Goal: Find specific page/section: Find specific page/section

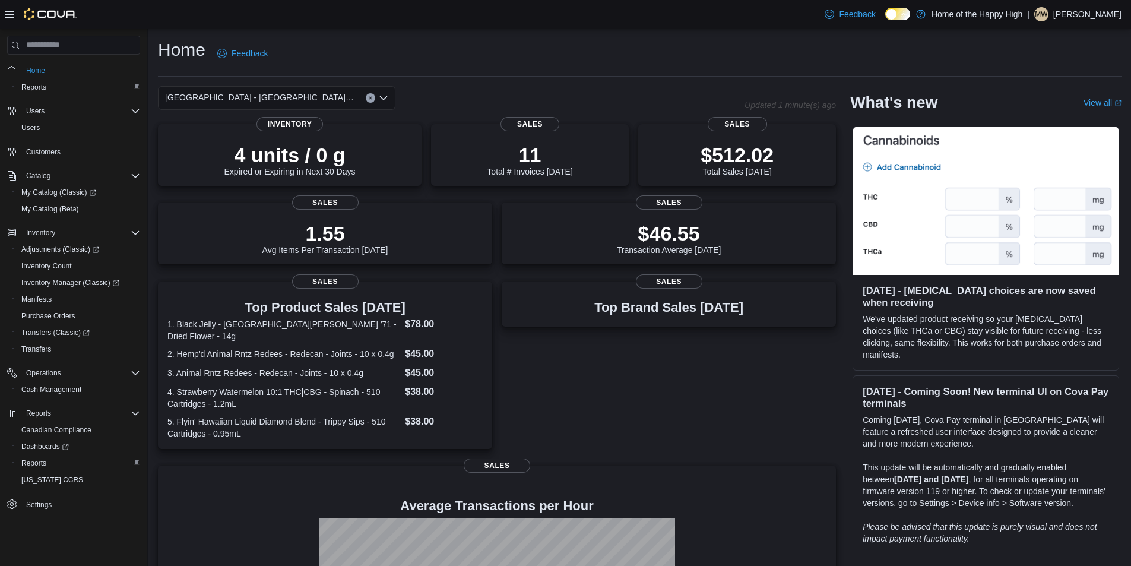
click at [375, 94] on div "Sherwood Park - Wye Road - Fire & Flower" at bounding box center [276, 98] width 237 height 24
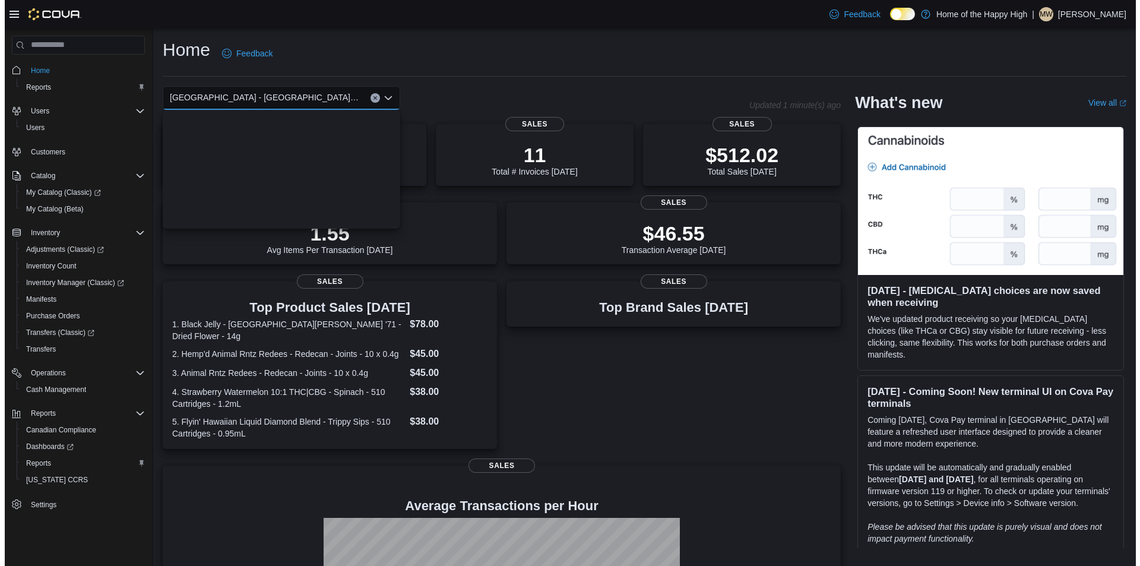
scroll to position [329, 0]
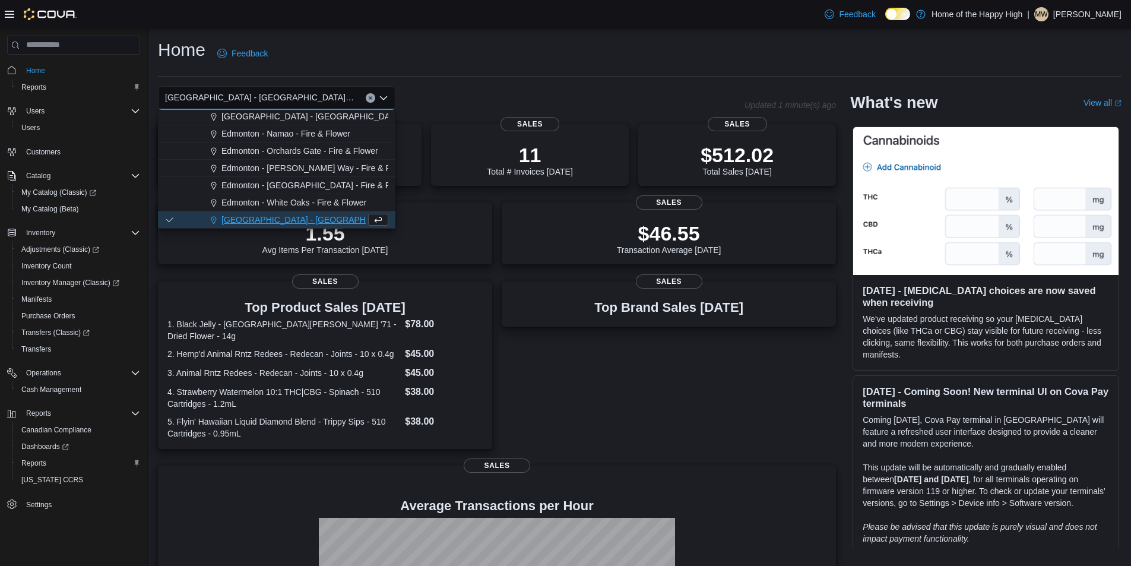
click at [373, 97] on button "Clear input" at bounding box center [370, 97] width 9 height 9
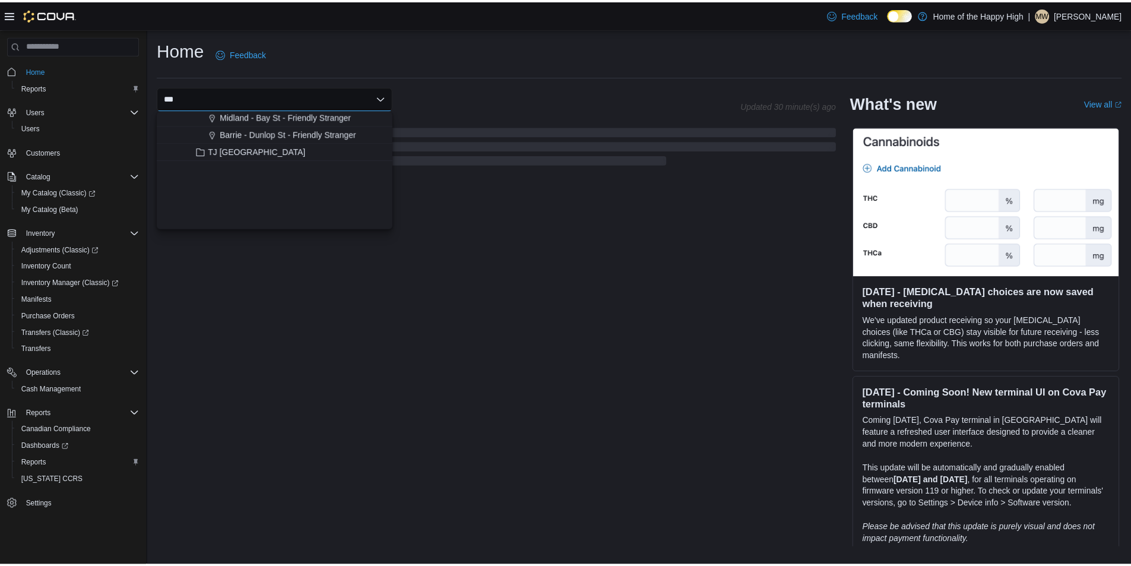
scroll to position [0, 0]
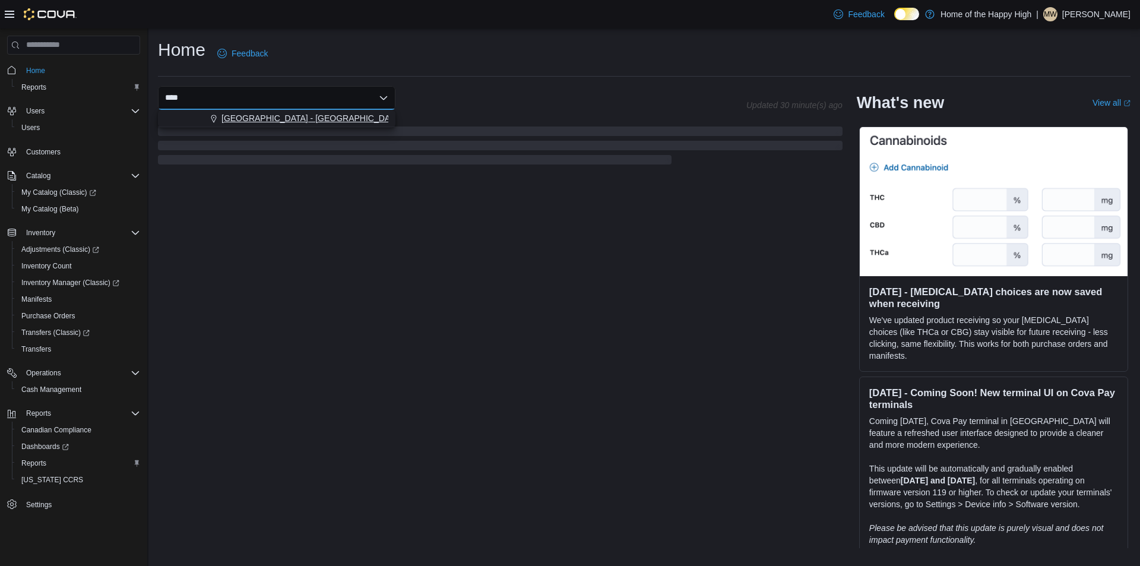
type input "****"
click at [366, 110] on button "Sherwood Park - Baseline Road - Fire & Flower" at bounding box center [276, 118] width 237 height 17
click at [368, 118] on div "Sherwood Park - Baseline Road - Fire & Flower Updated 30 minute(s) ago" at bounding box center [500, 126] width 685 height 81
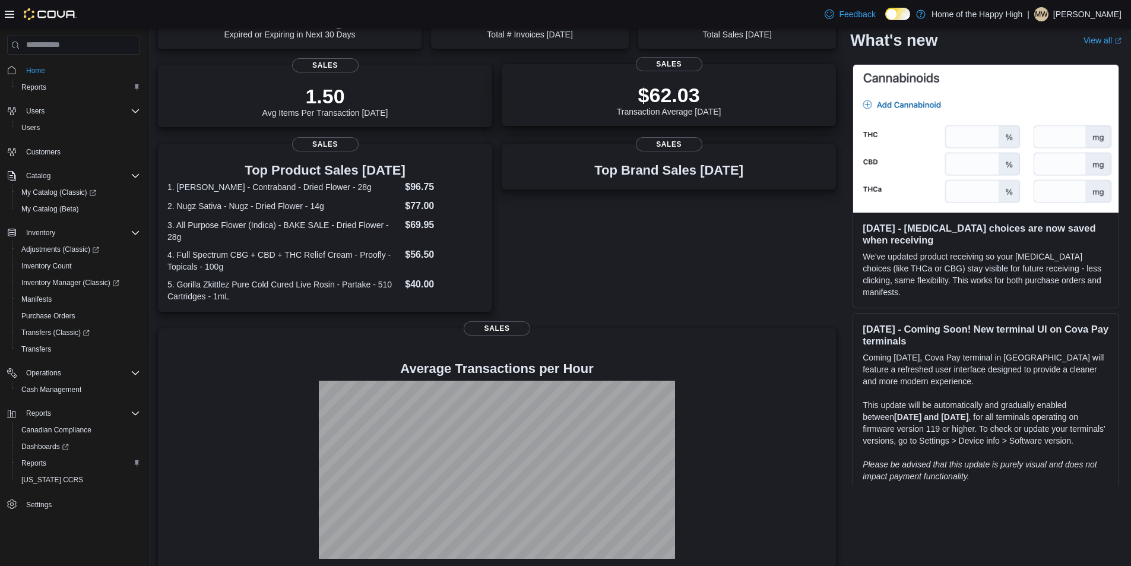
scroll to position [141, 0]
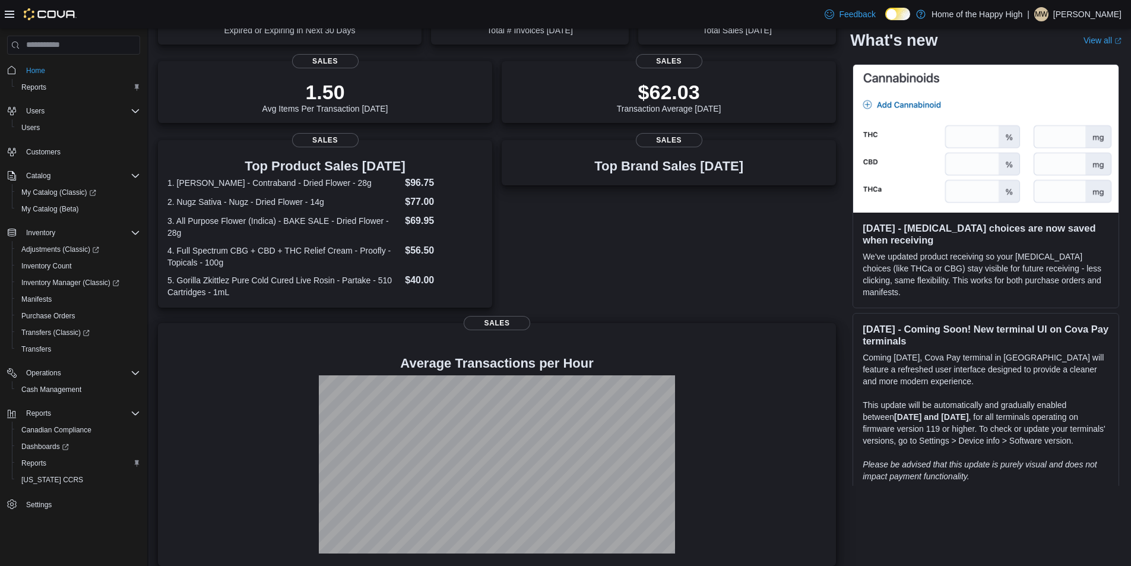
click at [234, 323] on div "Average Transactions per Hour Sales" at bounding box center [497, 444] width 678 height 243
